Goal: Information Seeking & Learning: Check status

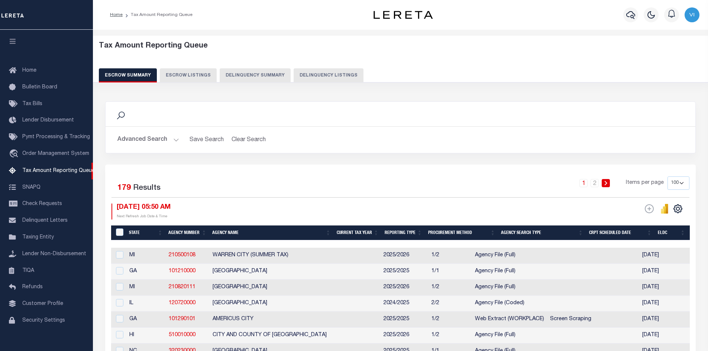
select select "100"
select select
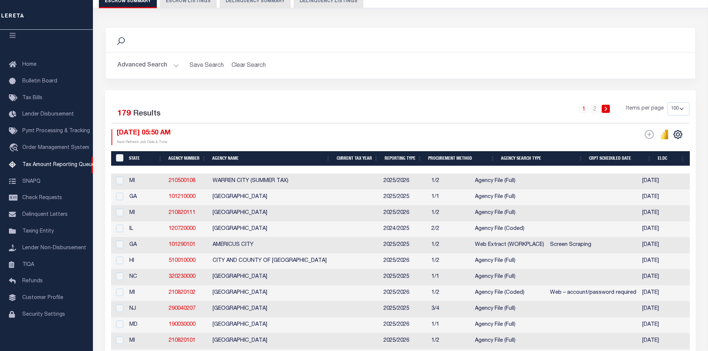
scroll to position [0, 1298]
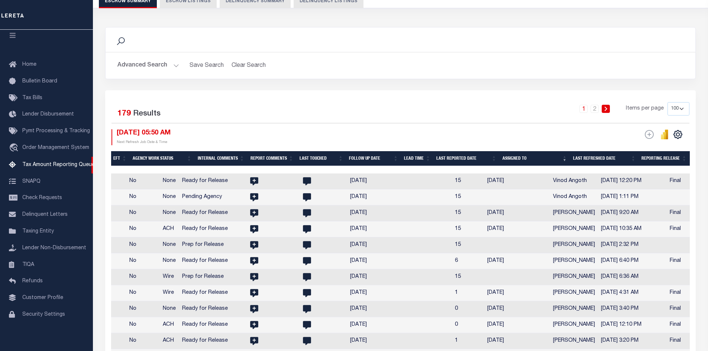
click at [565, 158] on th "Assigned To" at bounding box center [534, 158] width 71 height 15
select select
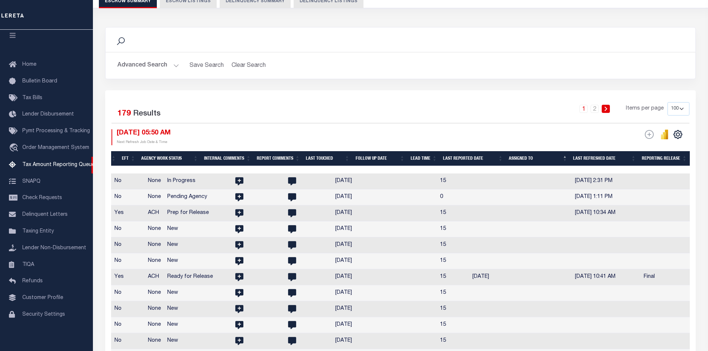
scroll to position [0, 1247]
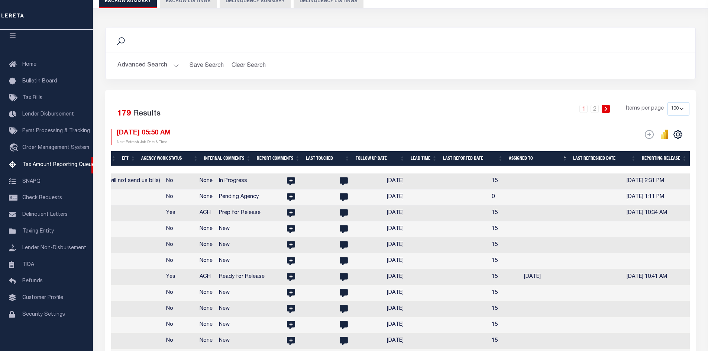
click at [565, 159] on th "Assigned To" at bounding box center [538, 158] width 64 height 15
select select
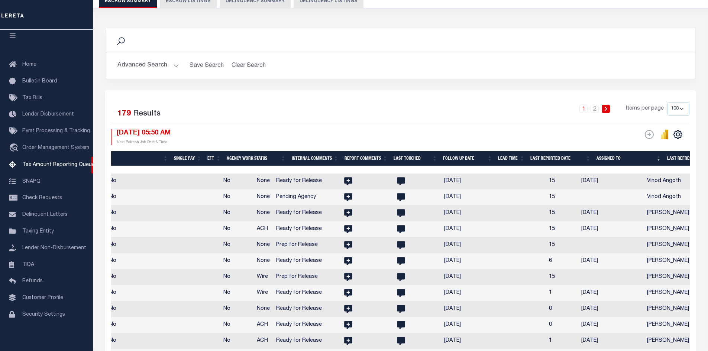
scroll to position [0, 1298]
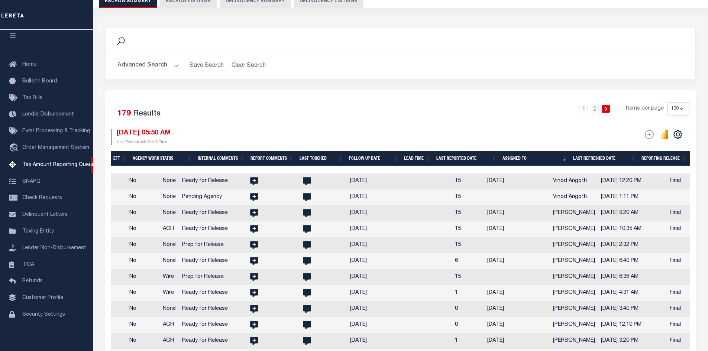
click at [566, 158] on th "Assigned To" at bounding box center [534, 158] width 71 height 15
select select
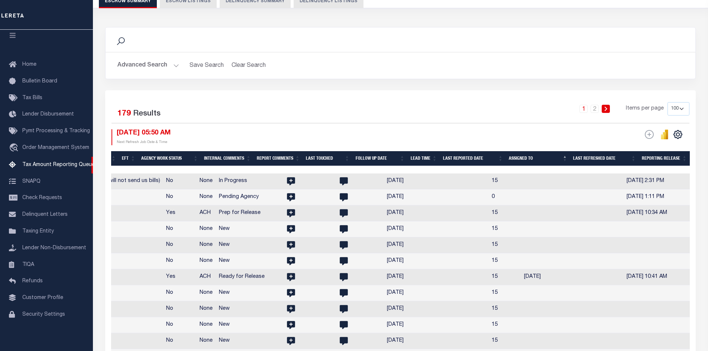
scroll to position [0, 1247]
click at [566, 156] on th "Assigned To" at bounding box center [538, 158] width 64 height 15
select select
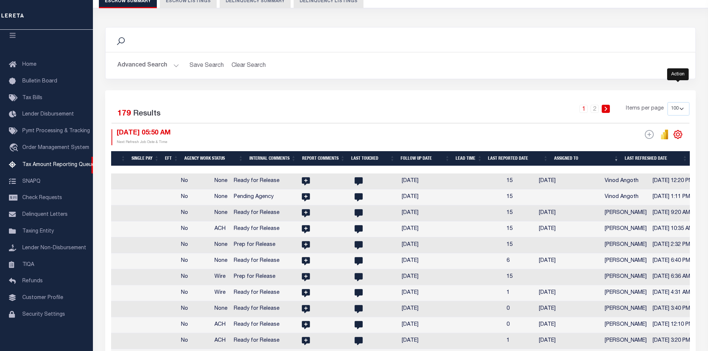
click at [679, 135] on icon "" at bounding box center [678, 135] width 10 height 10
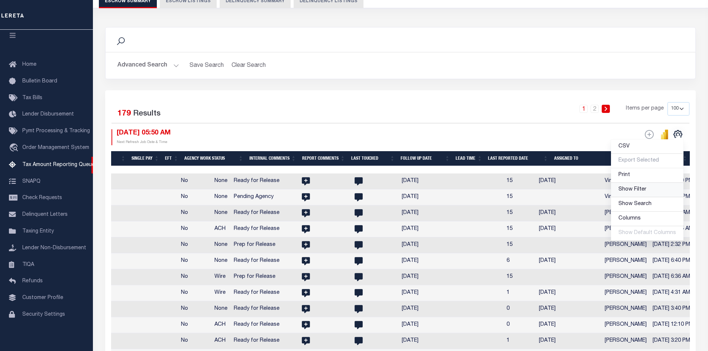
click at [645, 192] on span "Show Filter" at bounding box center [632, 189] width 28 height 5
select select
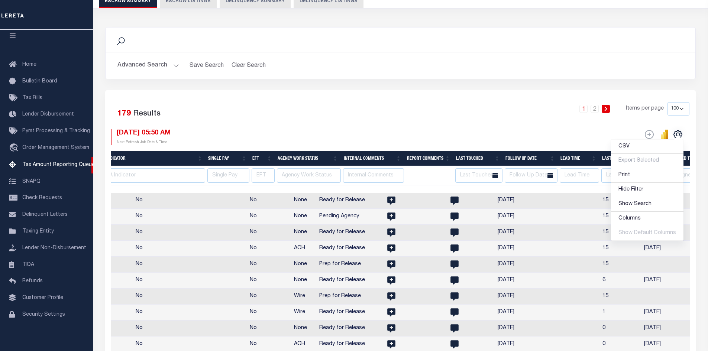
click at [536, 137] on div "ESCROW Web Extract" at bounding box center [545, 137] width 289 height 16
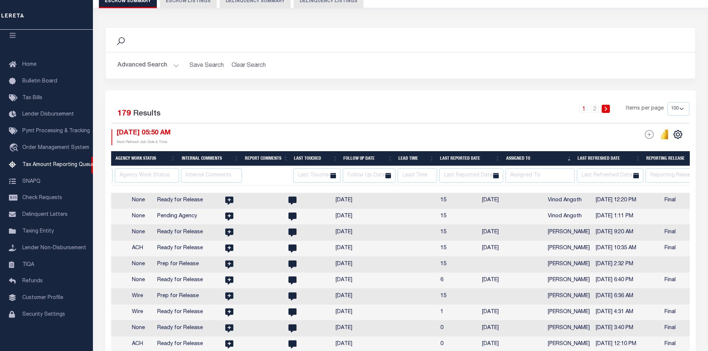
scroll to position [0, 1426]
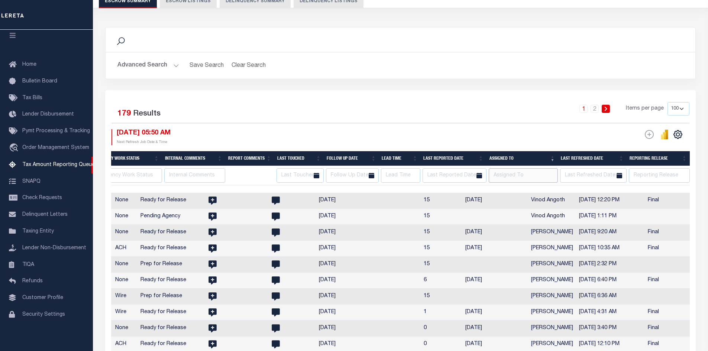
click at [524, 174] on input "text" at bounding box center [523, 175] width 69 height 14
type input "vinod"
select select
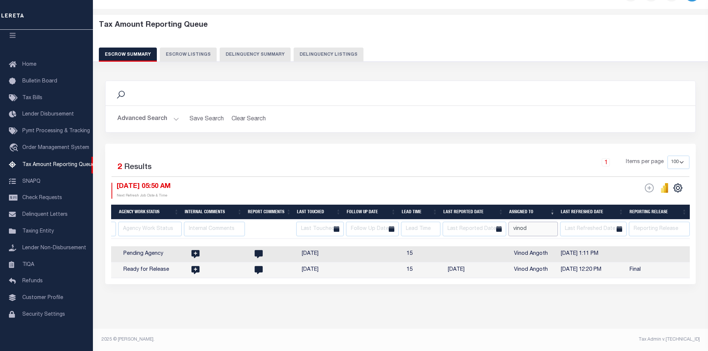
scroll to position [0, 1257]
select select
type input "vinod"
select select
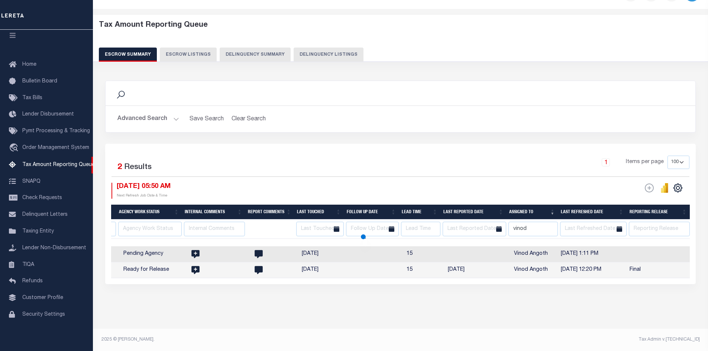
select select
type input "vinod Angoth"
select select
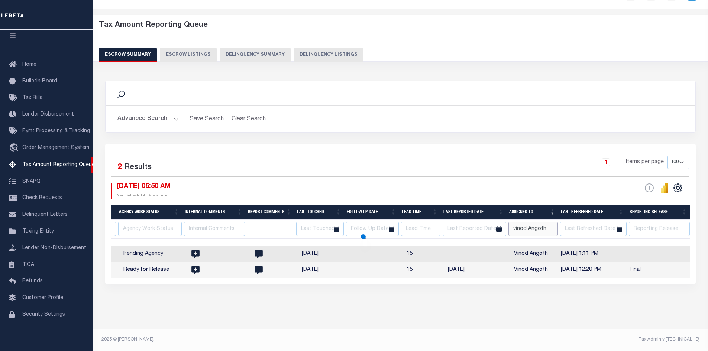
select select
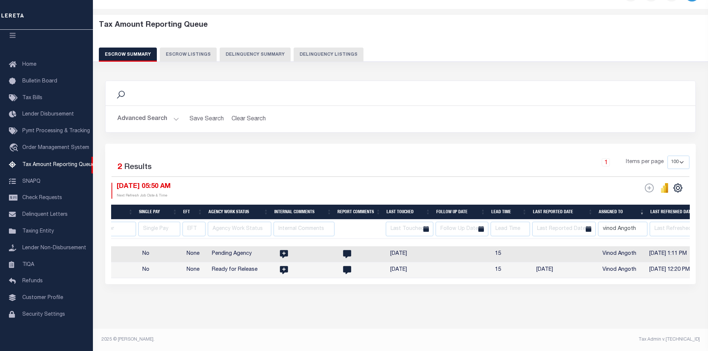
scroll to position [0, 1146]
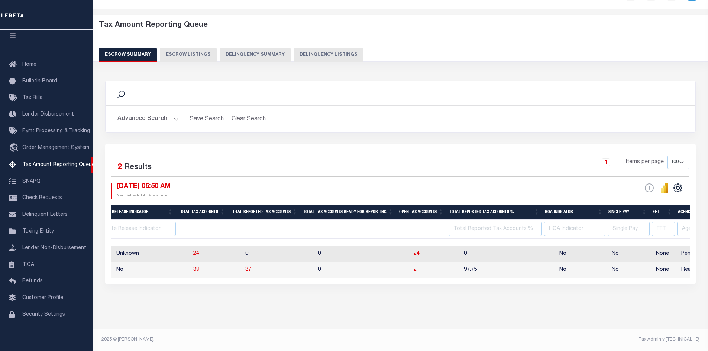
select select
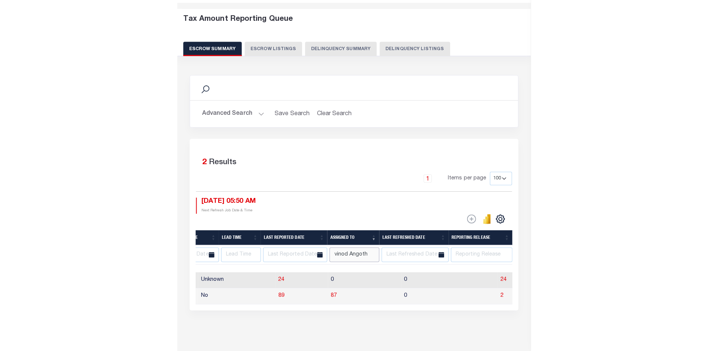
scroll to position [0, 1522]
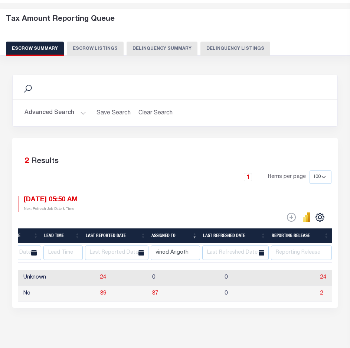
select select
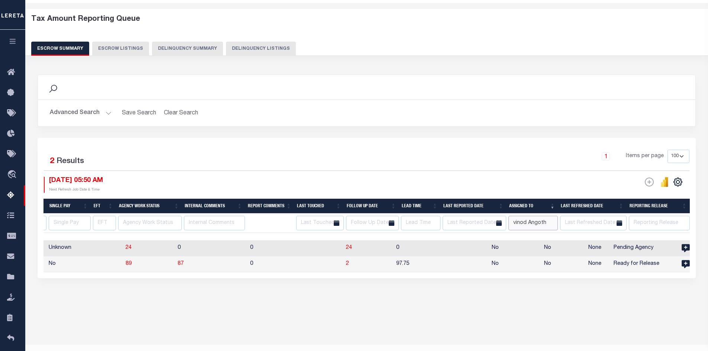
scroll to position [0, 1178]
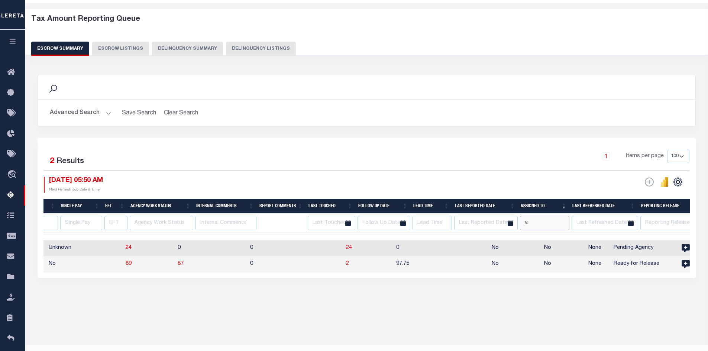
type input "v"
select select
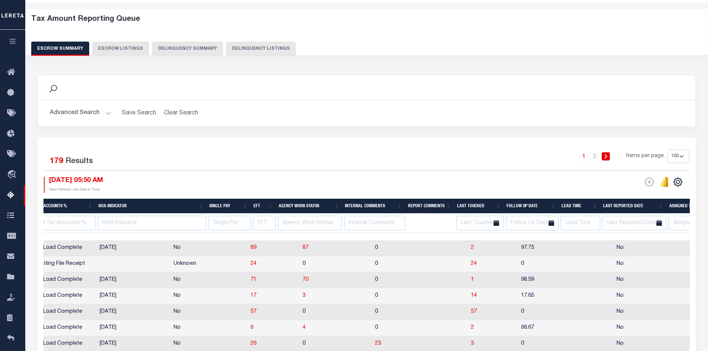
scroll to position [0, 1358]
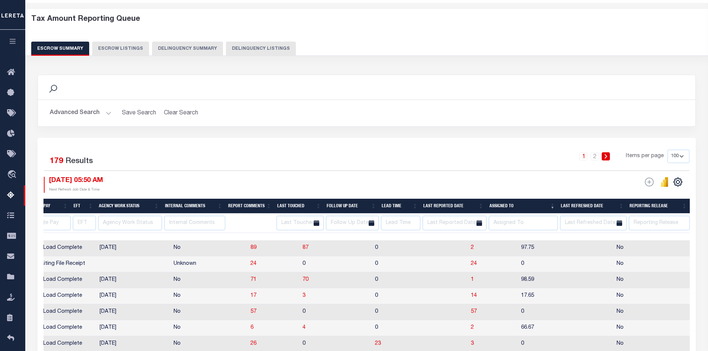
click at [470, 320] on td "57" at bounding box center [493, 312] width 50 height 16
checkbox input "true"
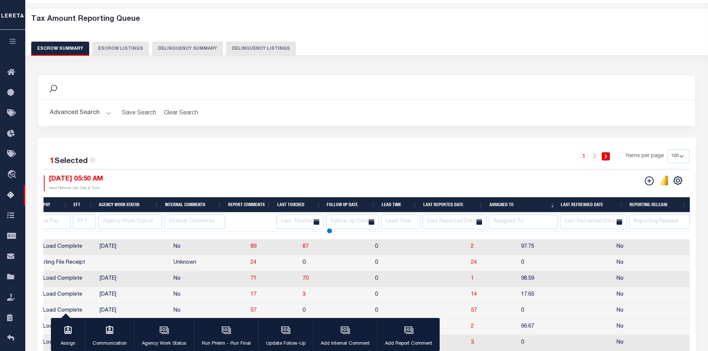
select select
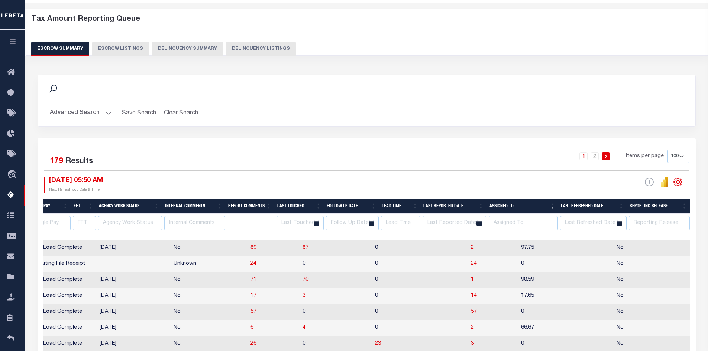
scroll to position [0, 698]
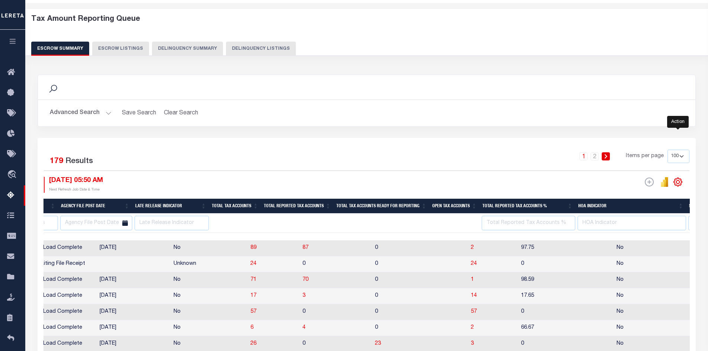
click at [677, 183] on icon "" at bounding box center [678, 182] width 10 height 10
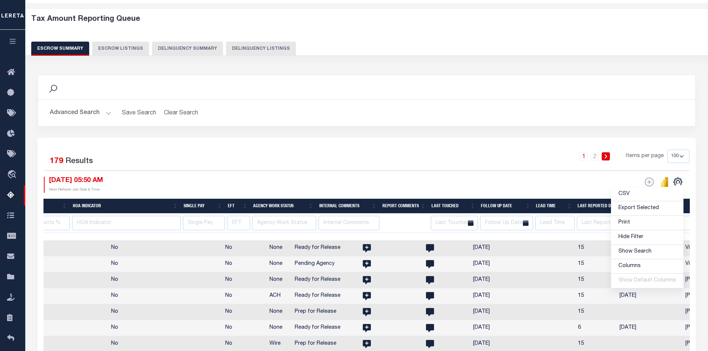
scroll to position [0, 1358]
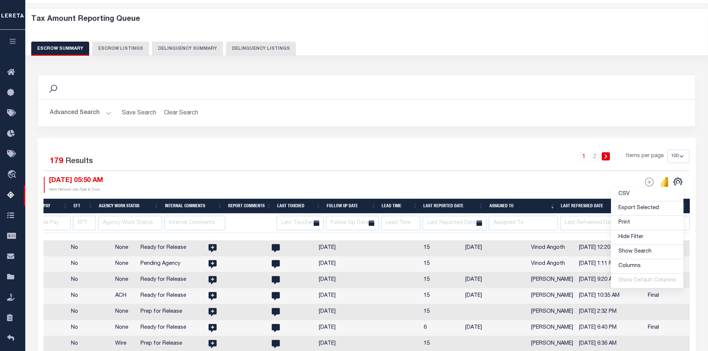
click at [461, 158] on div "1 2 Items per page 10 25 50 100 500" at bounding box center [448, 159] width 481 height 19
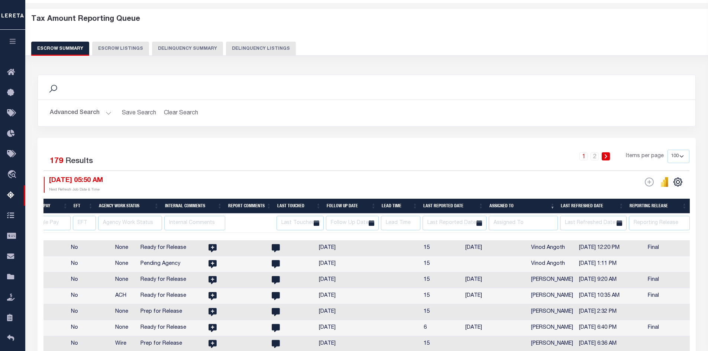
click at [107, 111] on button "Advanced Search" at bounding box center [81, 113] width 62 height 14
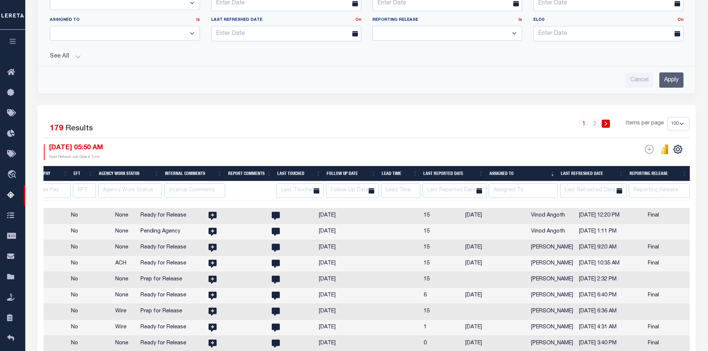
scroll to position [324, 0]
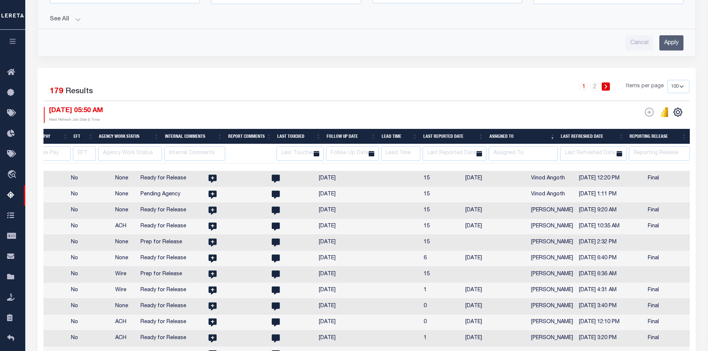
click at [76, 17] on button "See All" at bounding box center [367, 19] width 634 height 7
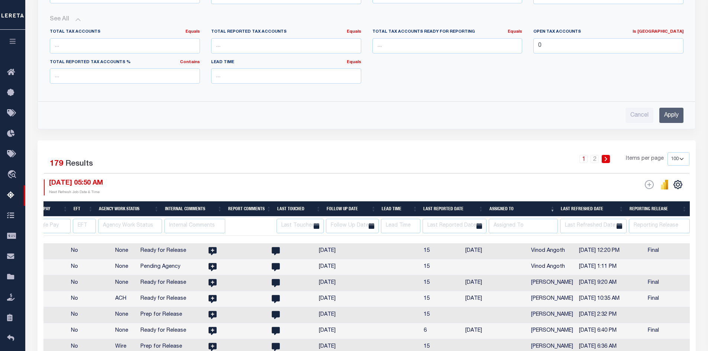
click at [670, 117] on input "Apply" at bounding box center [671, 115] width 24 height 15
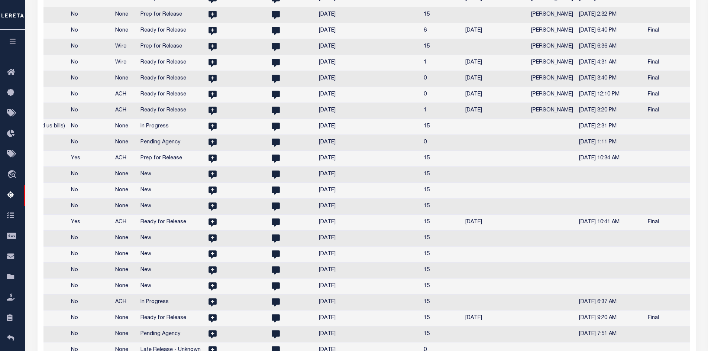
select select
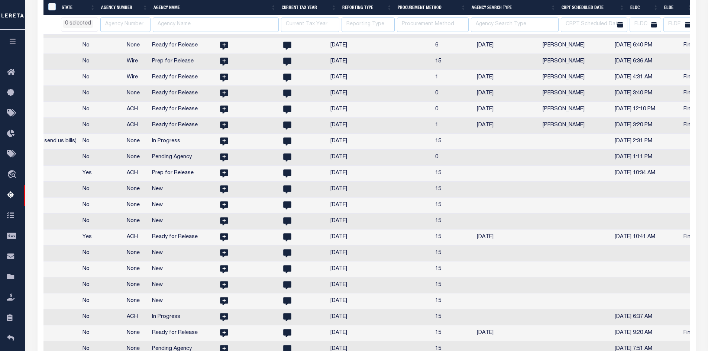
scroll to position [0, 1358]
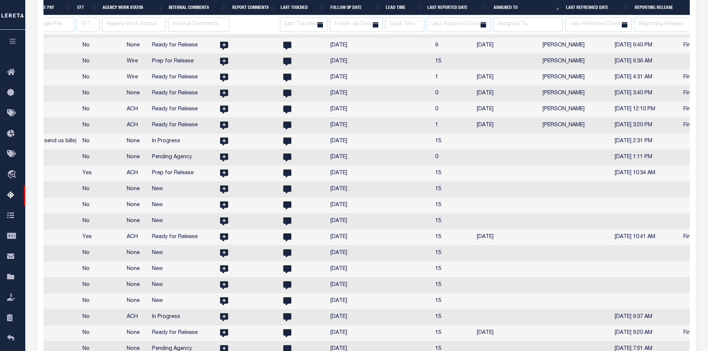
select select
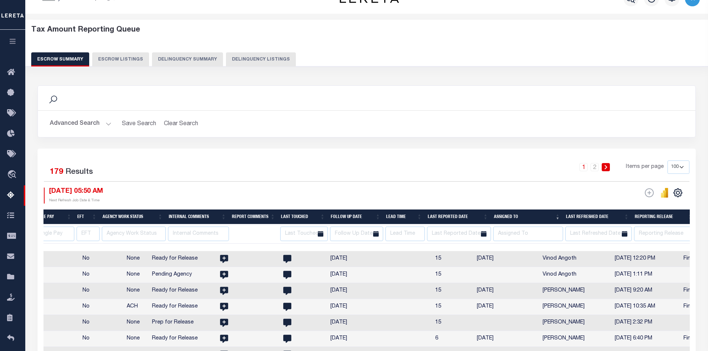
scroll to position [0, 0]
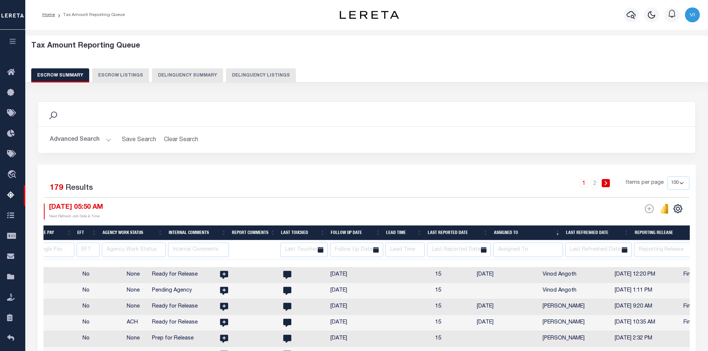
click at [105, 139] on button "Advanced Search" at bounding box center [81, 140] width 62 height 14
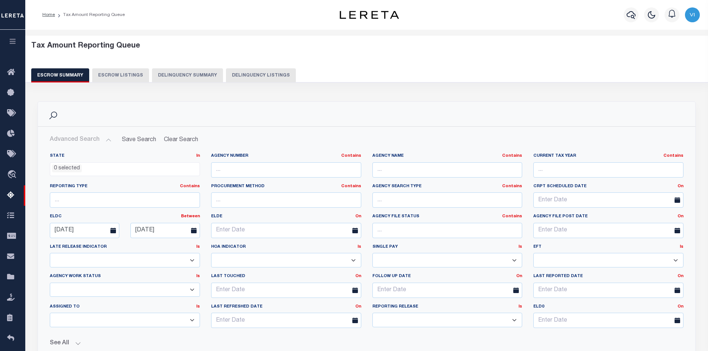
scroll to position [111, 0]
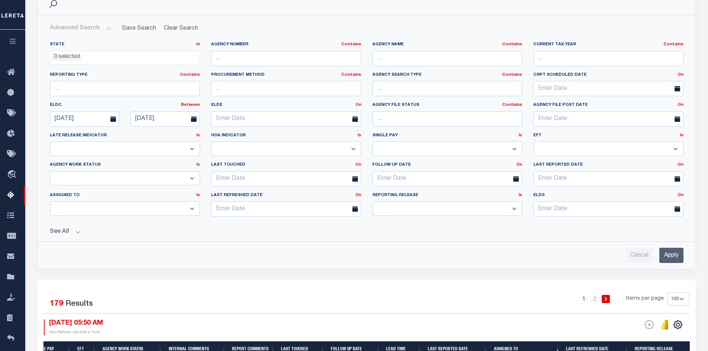
click at [614, 35] on h2 "Advanced Search Save Search Clear Search EscrowSummaryGridWrapper_dynamictable_…" at bounding box center [367, 28] width 646 height 14
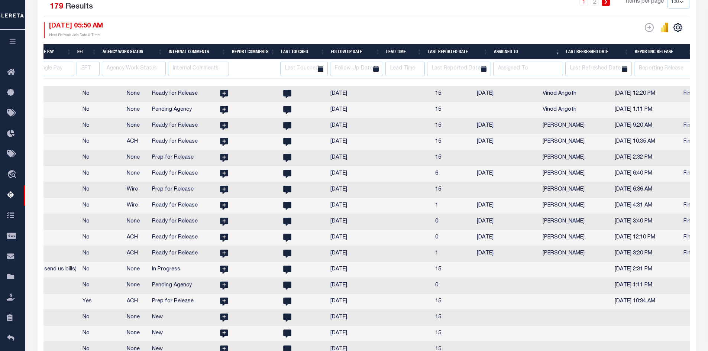
scroll to position [483, 0]
select select
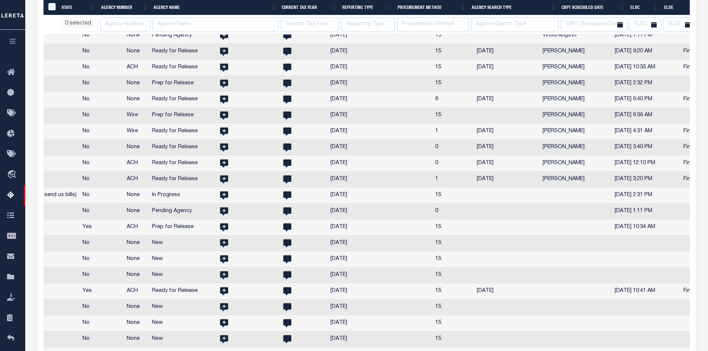
scroll to position [0, 1358]
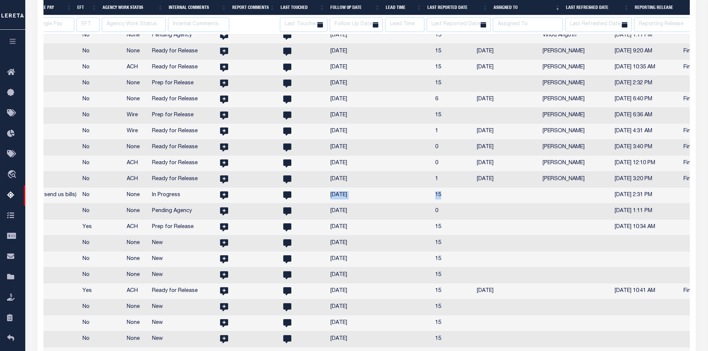
drag, startPoint x: 535, startPoint y: 194, endPoint x: 223, endPoint y: 194, distance: 312.2
select select
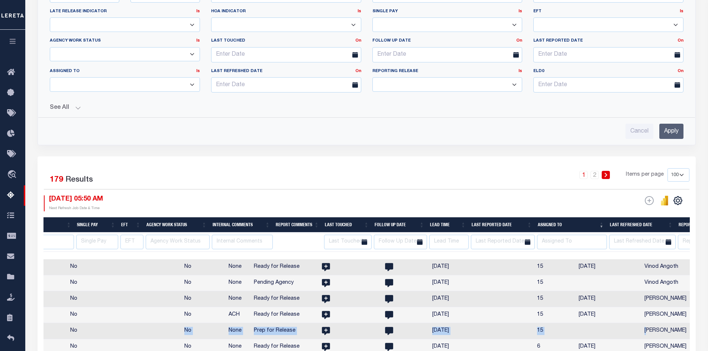
scroll to position [0, 1237]
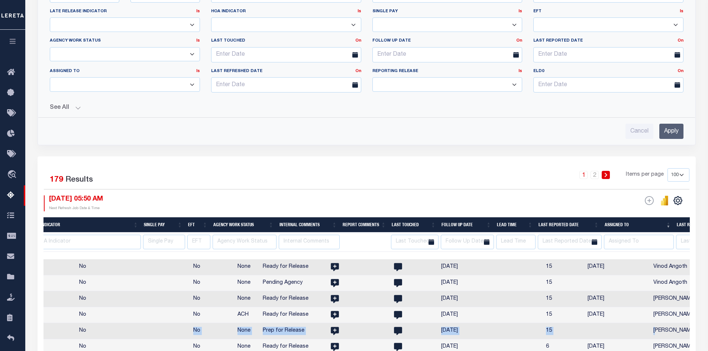
drag, startPoint x: 497, startPoint y: 330, endPoint x: 41, endPoint y: 327, distance: 456.0
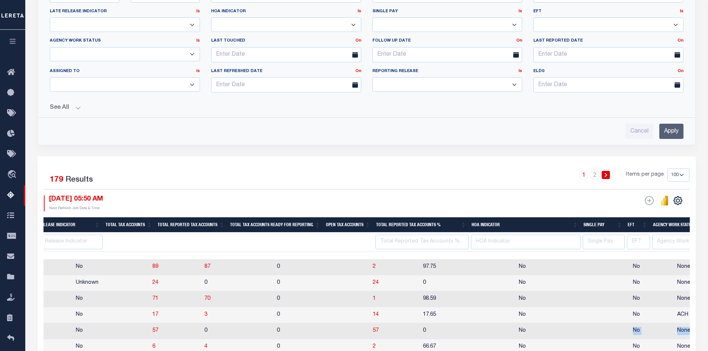
scroll to position [0, 750]
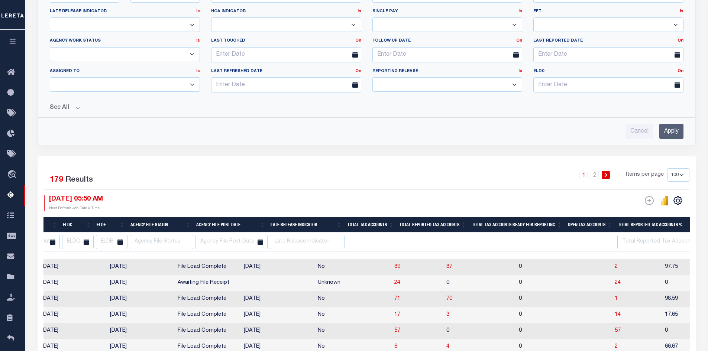
click at [591, 131] on div "Cancel Apply" at bounding box center [367, 131] width 634 height 15
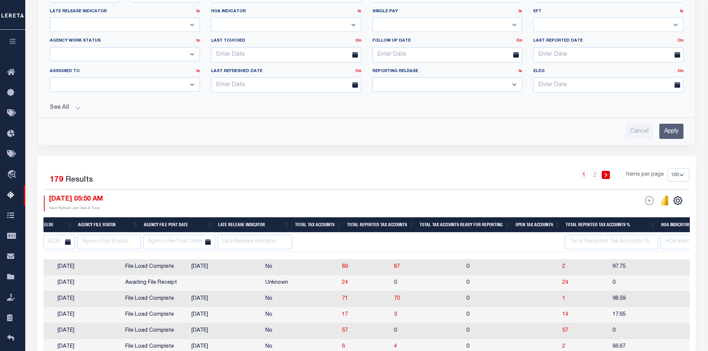
scroll to position [0, 727]
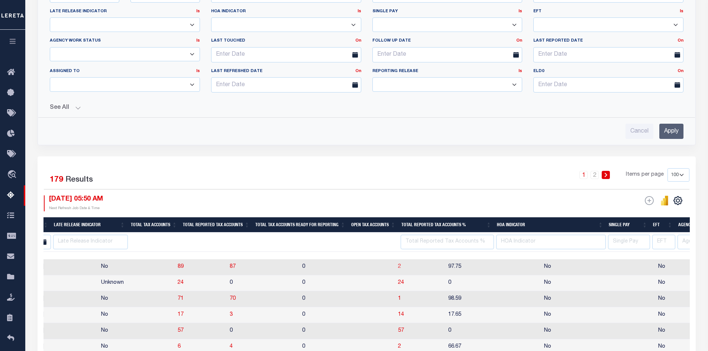
click at [398, 266] on span "2" at bounding box center [399, 266] width 3 height 5
select select
select select "100"
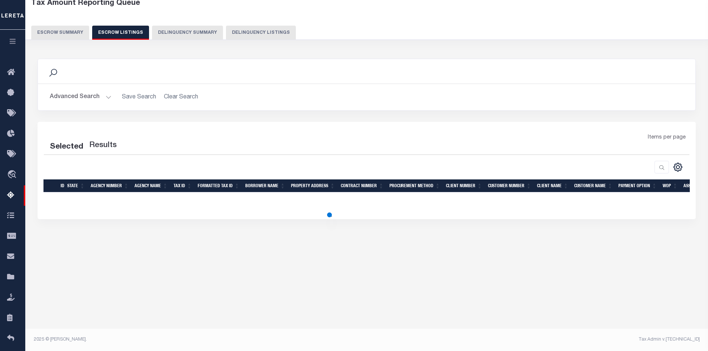
select select "100"
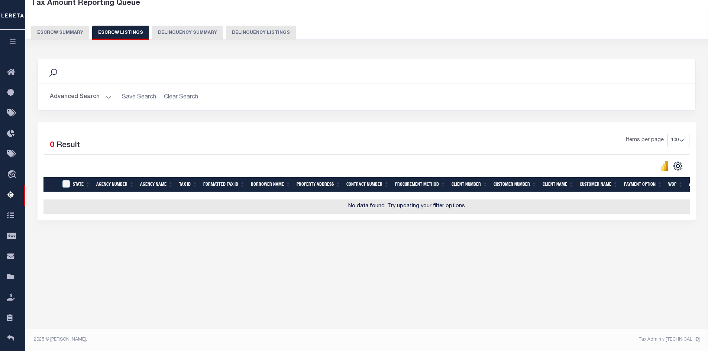
click at [106, 96] on button "Advanced Search" at bounding box center [81, 97] width 62 height 14
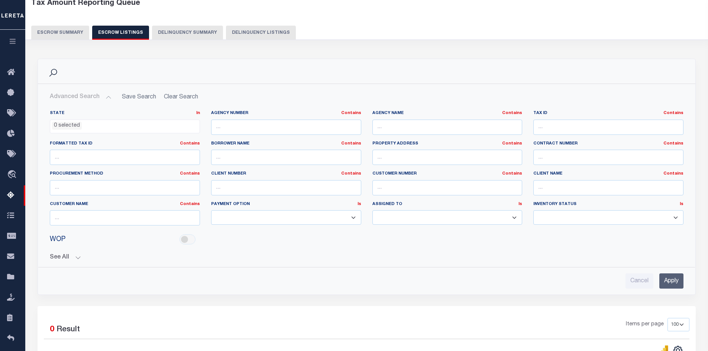
click at [78, 257] on button "See All" at bounding box center [367, 257] width 634 height 7
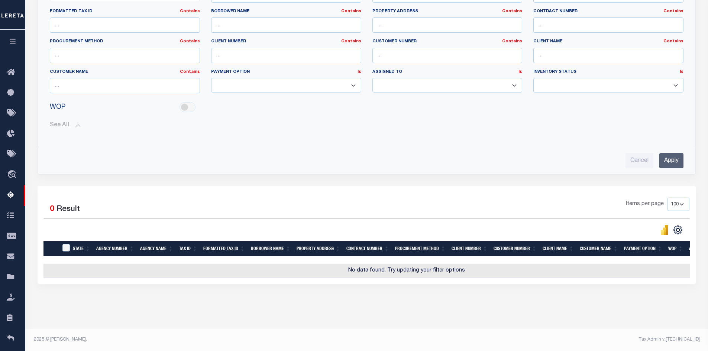
scroll to position [0, 0]
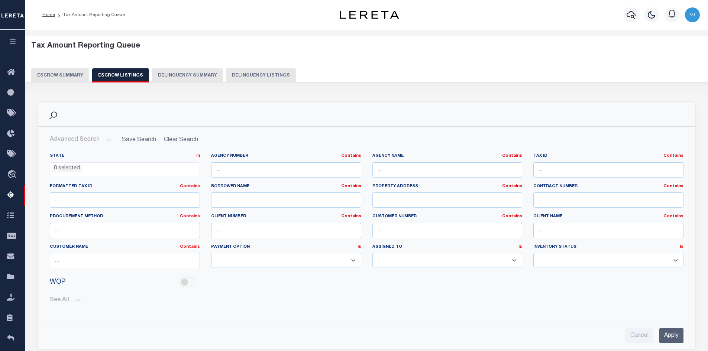
click at [51, 77] on button "Escrow Summary" at bounding box center [60, 75] width 58 height 14
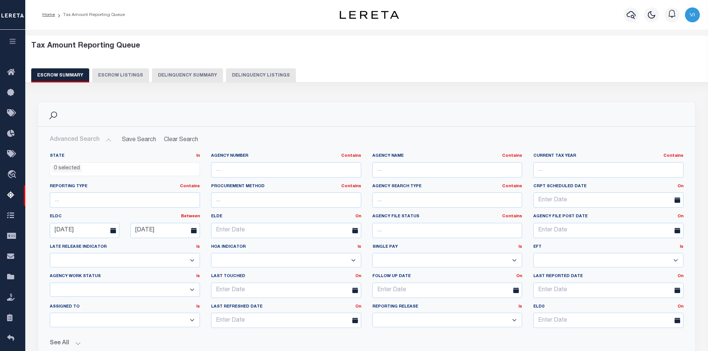
scroll to position [149, 0]
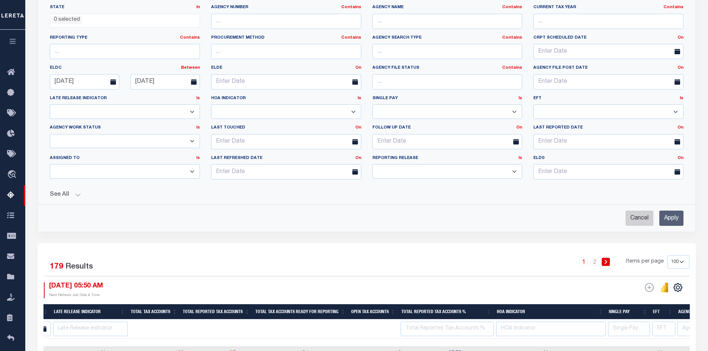
click at [639, 217] on input "Cancel" at bounding box center [639, 218] width 28 height 15
checkbox input "true"
select select
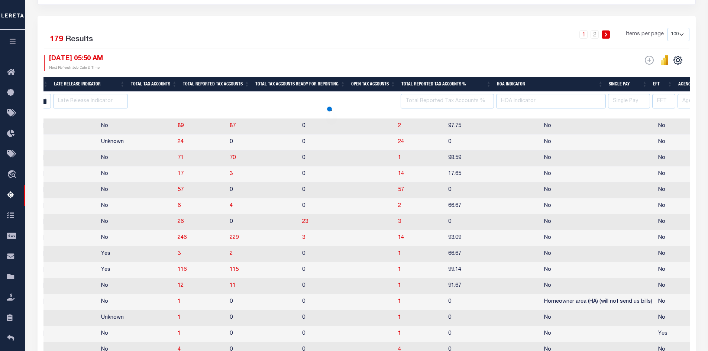
select select
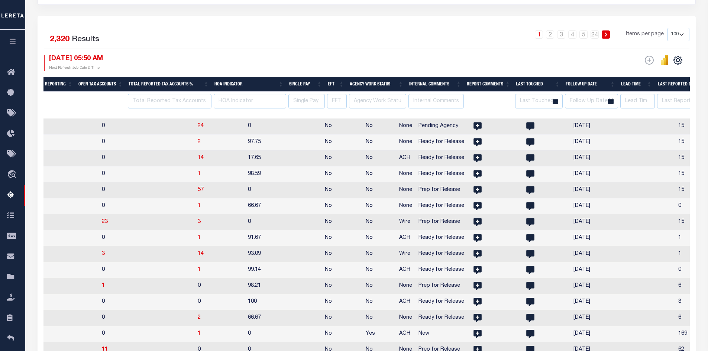
scroll to position [0, 898]
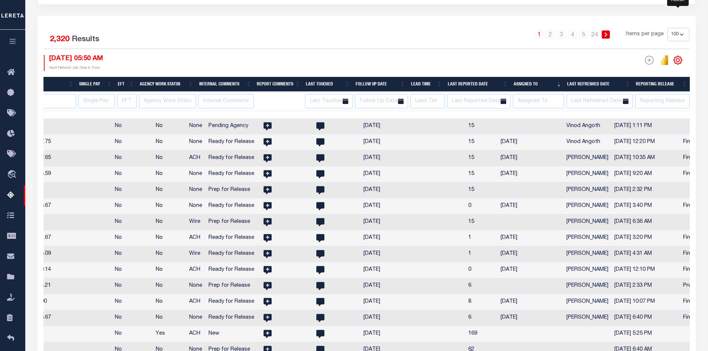
click at [680, 61] on icon "" at bounding box center [678, 60] width 10 height 10
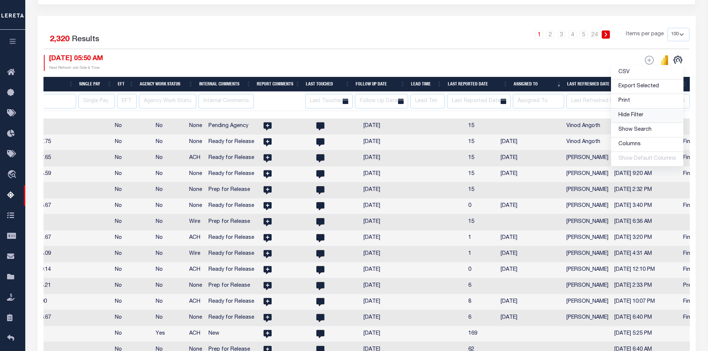
click at [637, 115] on span "Hide Filter" at bounding box center [630, 115] width 25 height 5
select select
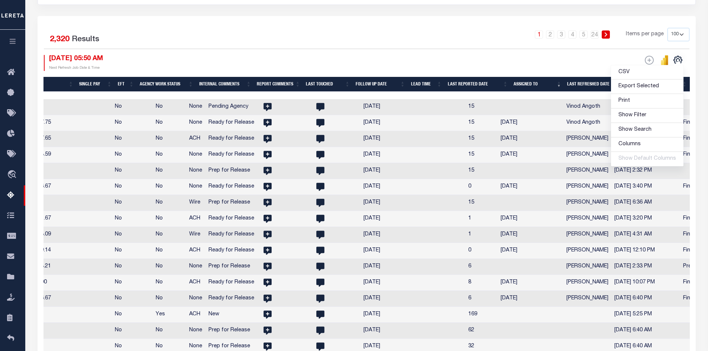
click at [504, 63] on div "ESCROW Web Extract" at bounding box center [528, 63] width 323 height 16
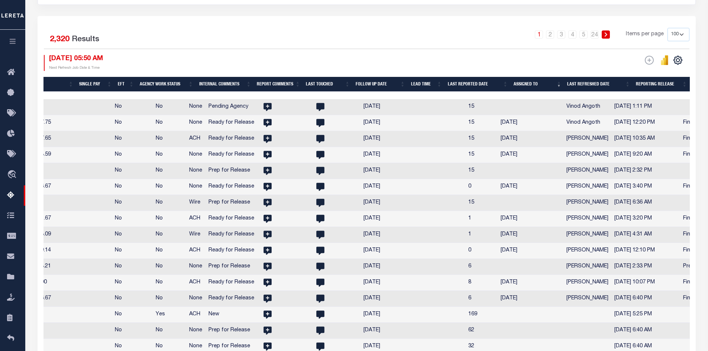
click at [559, 85] on th "Assigned To" at bounding box center [538, 84] width 54 height 15
